Goal: Task Accomplishment & Management: Complete application form

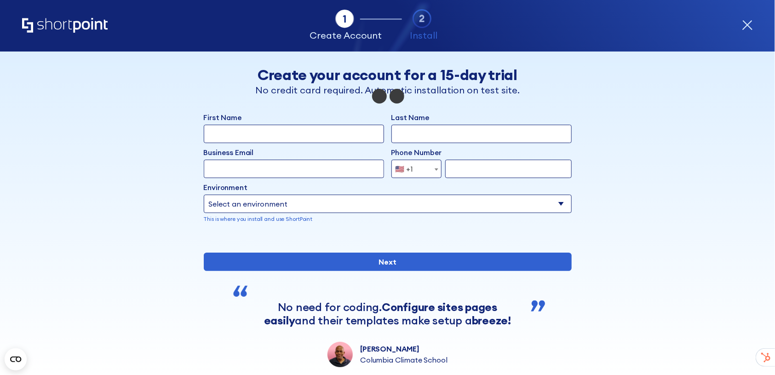
click at [317, 205] on select "Select an environment Microsoft 365 SharePoint Online SharePoint 2019 (On-Premi…" at bounding box center [388, 203] width 368 height 18
click at [415, 238] on div "form" at bounding box center [388, 238] width 368 height 0
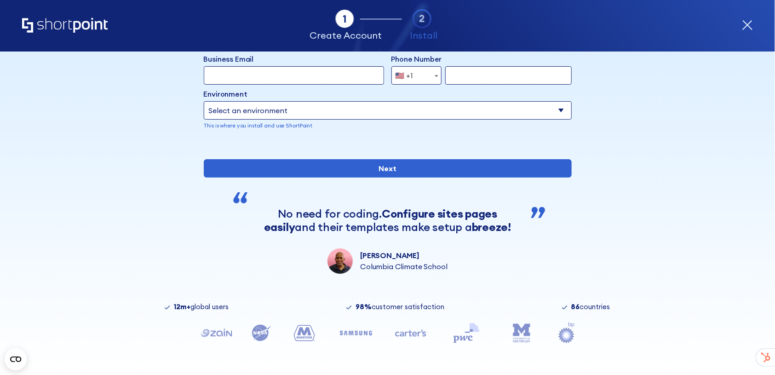
scroll to position [124, 0]
drag, startPoint x: 328, startPoint y: 211, endPoint x: 482, endPoint y: 210, distance: 153.5
click at [482, 210] on div "No need for coding. Configure sites pages easily and their templates make setup…" at bounding box center [387, 220] width 272 height 27
click at [409, 222] on div "No need for coding. Configure sites pages easily and their templates make setup…" at bounding box center [387, 220] width 272 height 27
drag, startPoint x: 377, startPoint y: 228, endPoint x: 490, endPoint y: 228, distance: 112.6
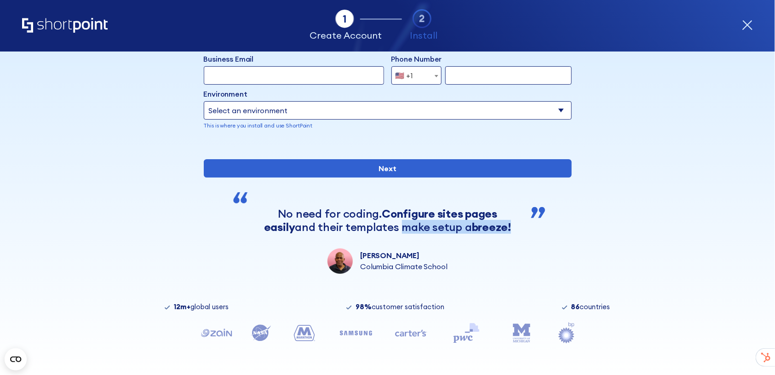
click at [490, 228] on div "No need for coding. Configure sites pages easily and their templates make setup…" at bounding box center [387, 220] width 272 height 27
click at [485, 270] on div "[PERSON_NAME] Columbia Climate School" at bounding box center [387, 260] width 272 height 25
click at [659, 295] on div "Tab 1 Tab 2 Tab 3 Tab 4 Tell us more about you New customer Existing customer B…" at bounding box center [387, 212] width 775 height 323
